Goal: Task Accomplishment & Management: Manage account settings

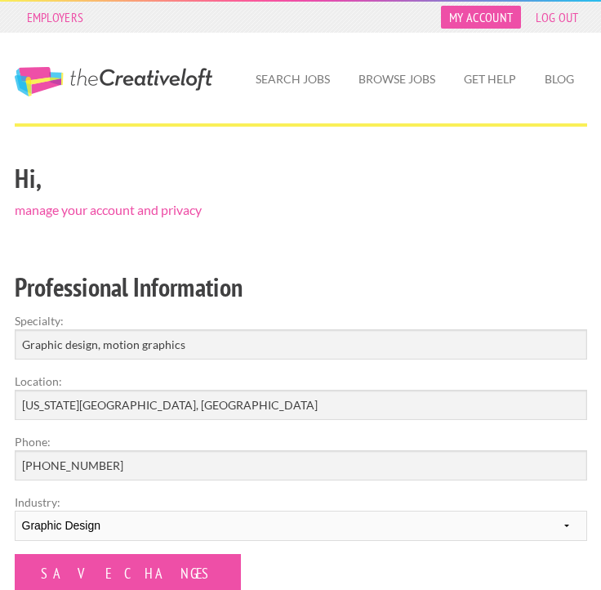
click at [472, 20] on link "My Account" at bounding box center [481, 17] width 80 height 23
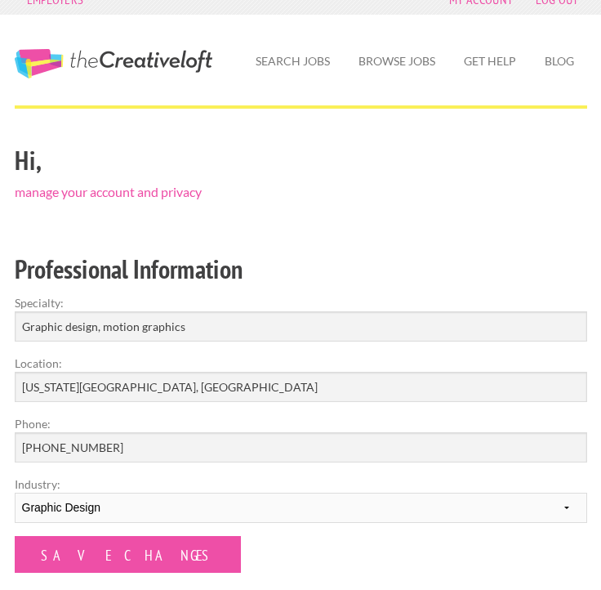
scroll to position [19, 0]
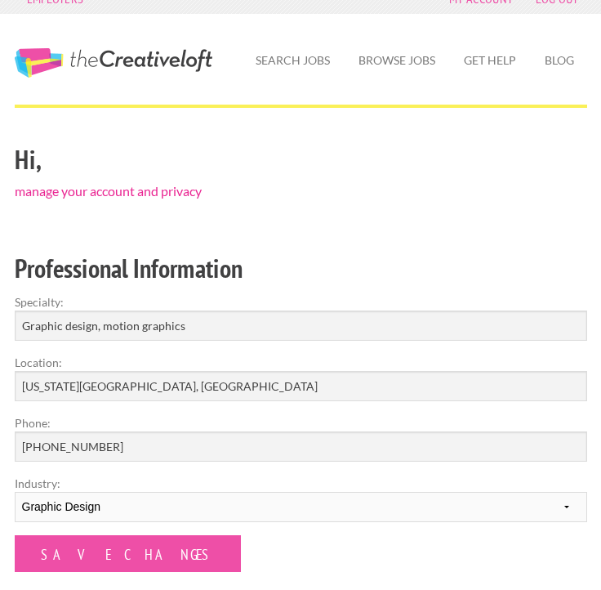
click at [192, 189] on link "manage your account and privacy" at bounding box center [108, 191] width 187 height 16
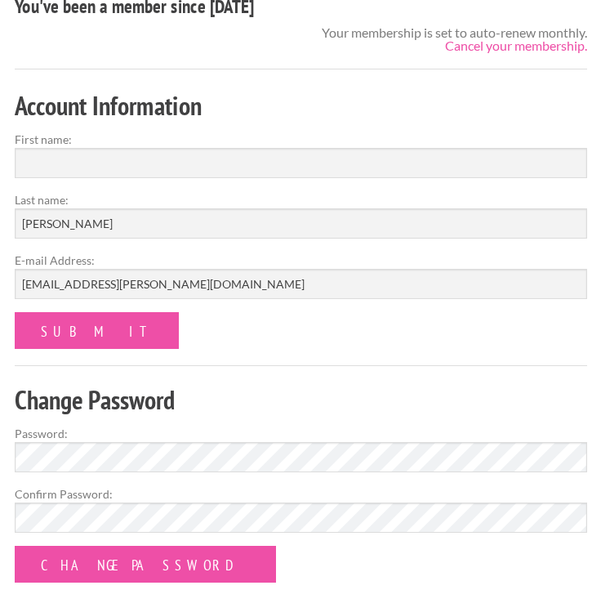
scroll to position [183, 0]
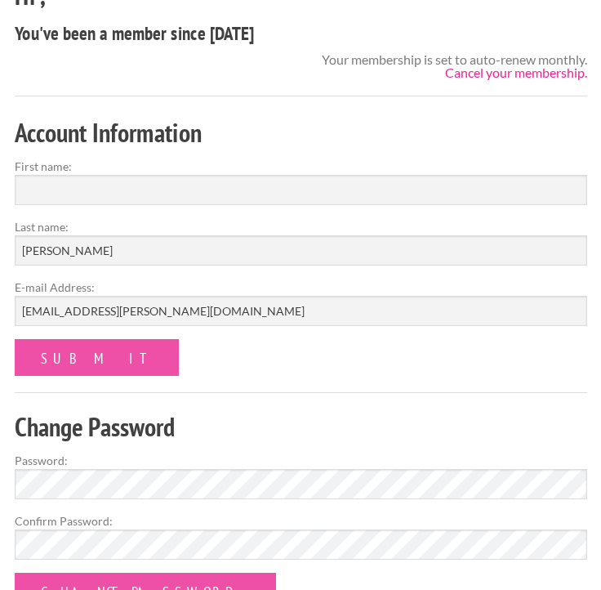
click at [462, 69] on link "Cancel your membership." at bounding box center [516, 73] width 142 height 16
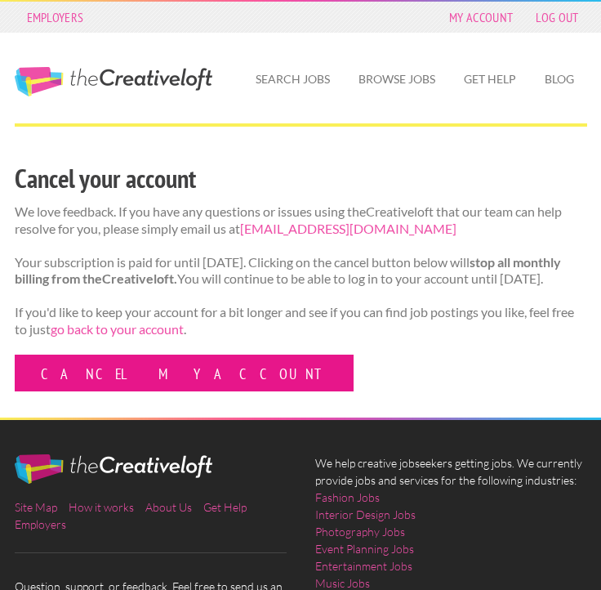
click at [138, 391] on link "Cancel my account" at bounding box center [184, 373] width 339 height 37
